Goal: Information Seeking & Learning: Learn about a topic

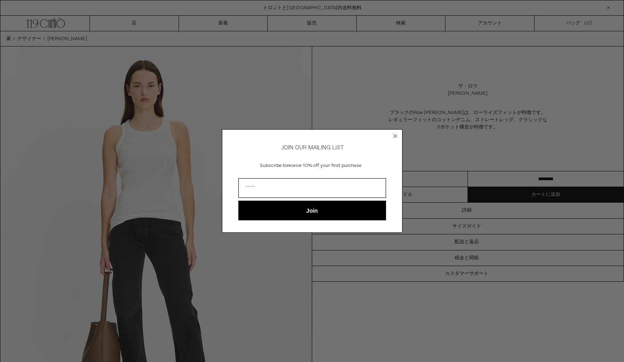
click at [394, 136] on circle "Close dialog" at bounding box center [395, 136] width 8 height 8
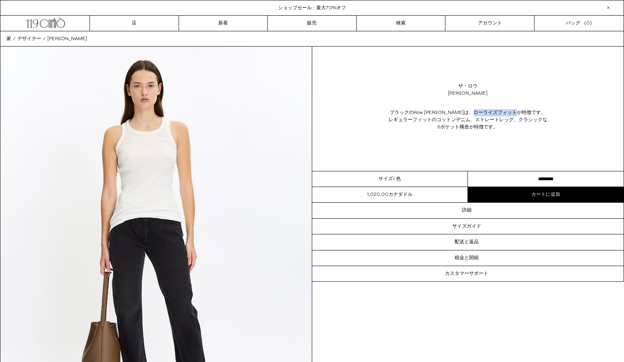
drag, startPoint x: 500, startPoint y: 111, endPoint x: 458, endPoint y: 109, distance: 42.2
click at [458, 109] on p "ブラックのRow [PERSON_NAME] Jeanは、 ローライズフィットが特徴です。レギュラーフィットのコットンデニム、ストレートレッグ、クラシックな5…" at bounding box center [468, 120] width 160 height 30
copy font "ローライズフィット"
click at [534, 73] on div "ザ・[PERSON_NAME] ブラックのRow [PERSON_NAME] Jeanは、 ローライズフィットが特徴です。レギュラーフィットのコットンデニム、…" at bounding box center [468, 109] width 312 height 124
drag, startPoint x: 480, startPoint y: 119, endPoint x: 456, endPoint y: 119, distance: 24.1
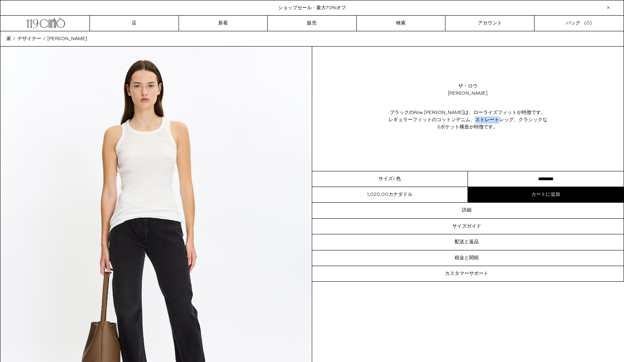
click at [456, 119] on font "ローライズフィットが特徴です。レギュラーフィットのコットンデニム、ストレートレッグ、クラシックな5ポケット構造が特徴です。" at bounding box center [467, 120] width 159 height 21
copy font "ストレート"
click at [542, 138] on div "ブラックのRow [PERSON_NAME] Jeanは、 ローライズフィットが特徴です。レギュラーフィットのコットンデニム、ストレートレッグ、クラシックな5…" at bounding box center [468, 120] width 312 height 38
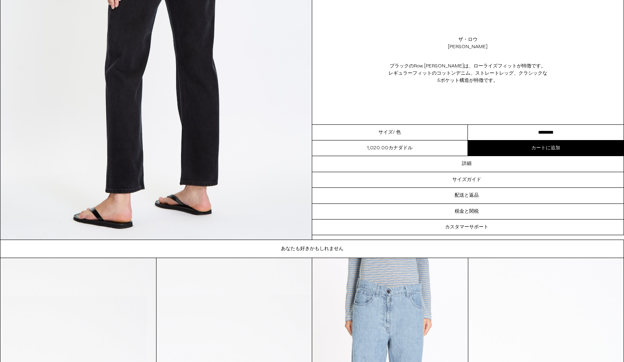
scroll to position [1568, 0]
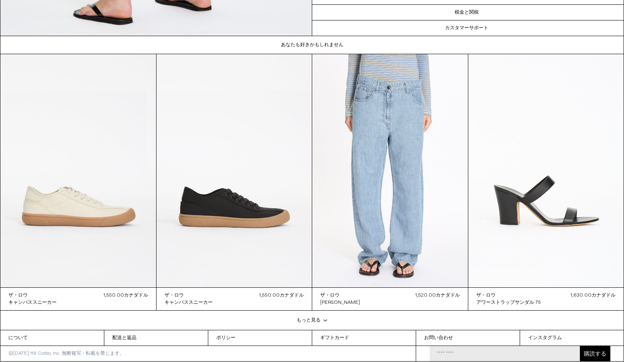
click at [449, 43] on h1 "あなたも好きかもしれません" at bounding box center [311, 45] width 623 height 18
